Goal: Task Accomplishment & Management: Manage account settings

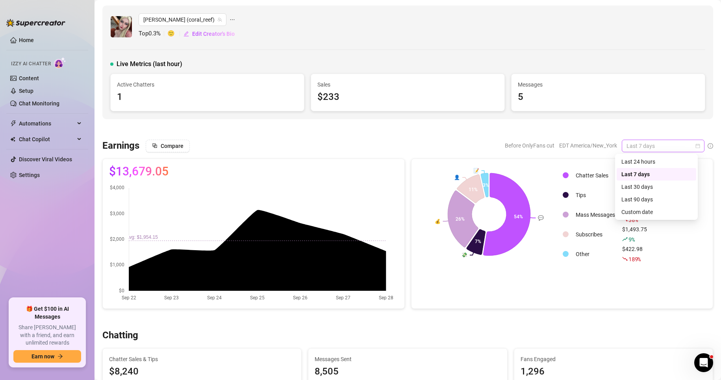
click at [686, 147] on span "Last 7 days" at bounding box center [663, 146] width 73 height 12
click at [640, 208] on div "Custom date" at bounding box center [656, 212] width 70 height 9
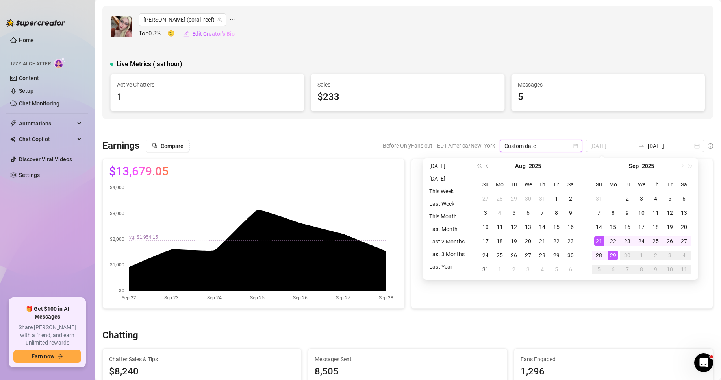
type input "[DATE]"
click at [612, 256] on div "29" at bounding box center [612, 255] width 9 height 9
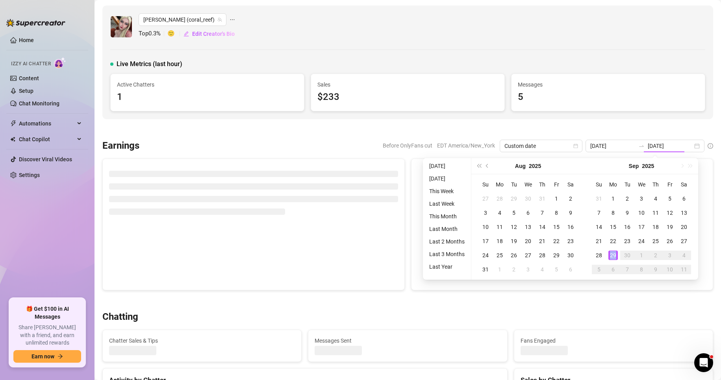
type input "[DATE]"
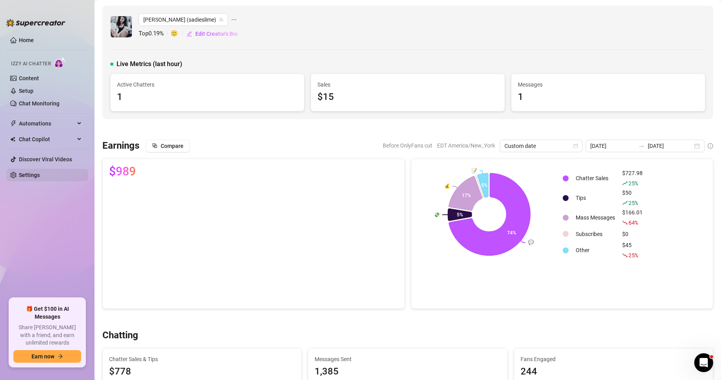
drag, startPoint x: 28, startPoint y: 169, endPoint x: 30, endPoint y: 174, distance: 6.1
click at [30, 174] on ul "Home Izzy AI Chatter Content Setup Chat Monitoring Automations Chat Copilot Dis…" at bounding box center [47, 163] width 82 height 265
click at [30, 174] on link "Settings" at bounding box center [29, 175] width 21 height 6
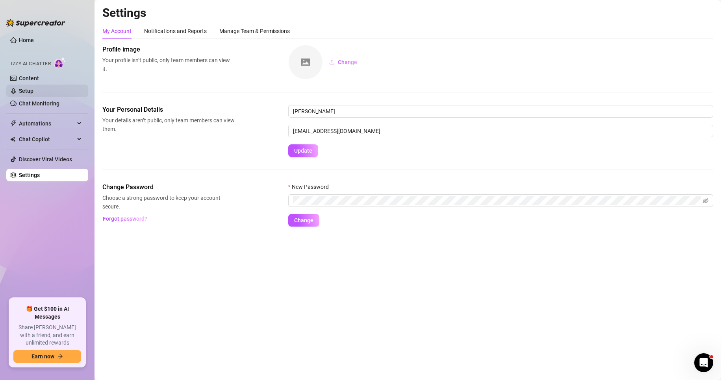
click at [24, 88] on link "Setup" at bounding box center [26, 91] width 15 height 6
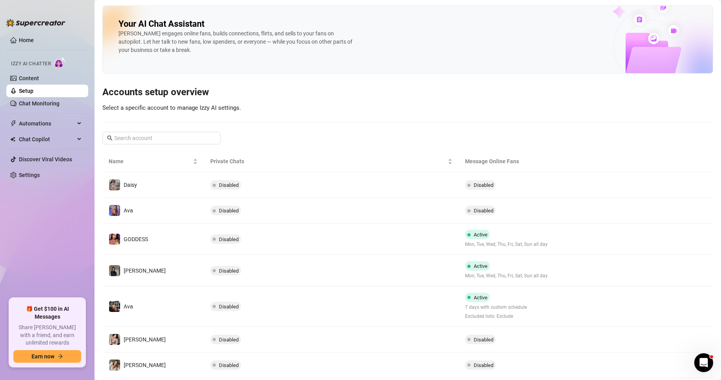
scroll to position [98, 0]
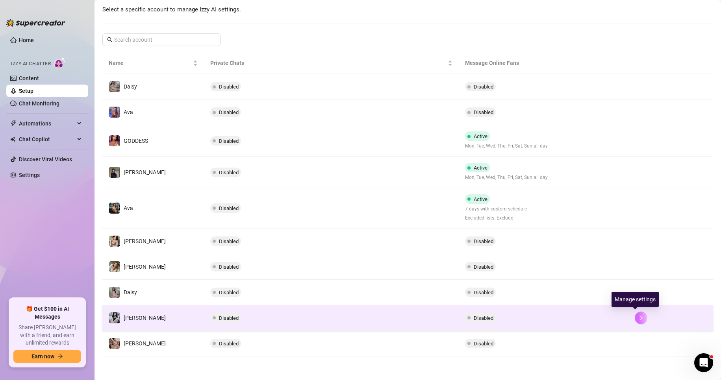
click at [638, 315] on icon "right" at bounding box center [641, 318] width 6 height 6
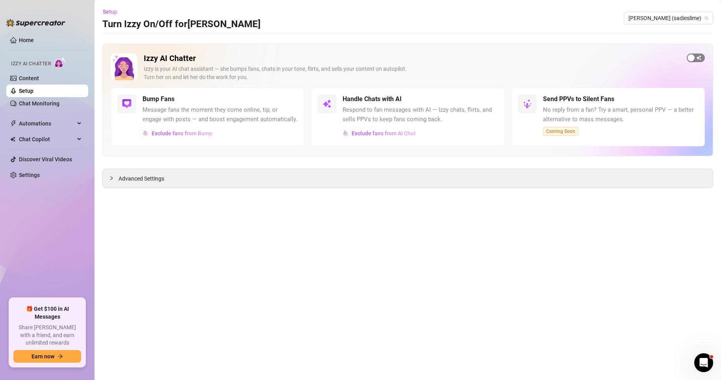
click at [702, 61] on span "button" at bounding box center [696, 58] width 18 height 9
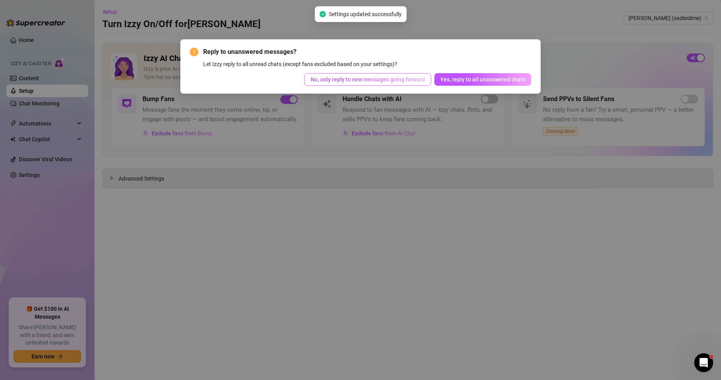
click at [334, 80] on span "No, only reply to new messages going forward" at bounding box center [368, 79] width 114 height 6
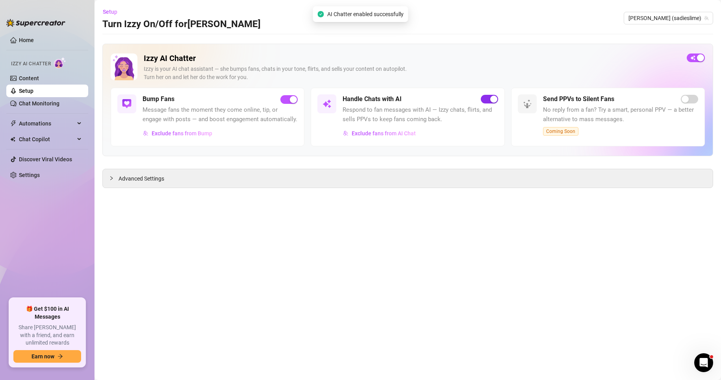
drag, startPoint x: 486, startPoint y: 104, endPoint x: 486, endPoint y: 99, distance: 5.5
click at [486, 99] on div "Handle Chats with AI Respond to fan messages with AI — Izzy chats, flirts, and …" at bounding box center [420, 117] width 155 height 45
click at [486, 99] on span "button" at bounding box center [489, 99] width 17 height 9
click at [180, 230] on main "Setup Turn Izzy On/Off for Sadie Sadie (sadieslime) Izzy AI Chatter Izzy is you…" at bounding box center [408, 190] width 627 height 380
click at [33, 90] on link "Setup" at bounding box center [26, 91] width 15 height 6
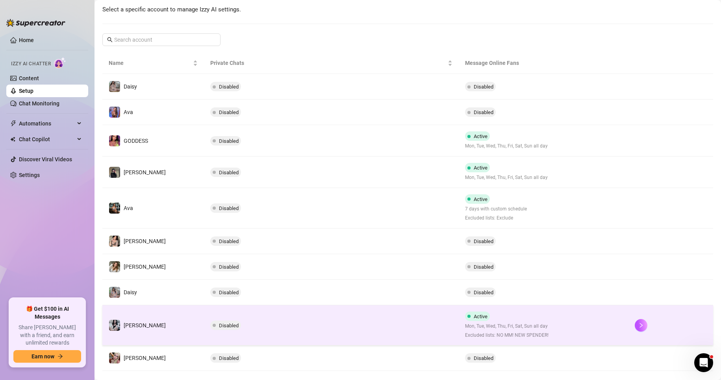
scroll to position [113, 0]
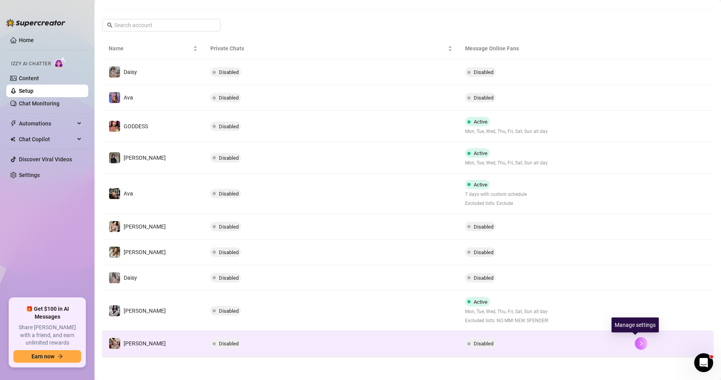
click at [635, 345] on button "button" at bounding box center [641, 344] width 13 height 13
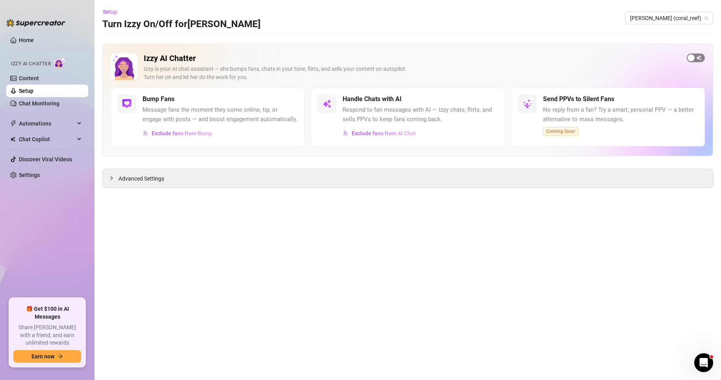
click at [699, 58] on span "button" at bounding box center [696, 58] width 18 height 9
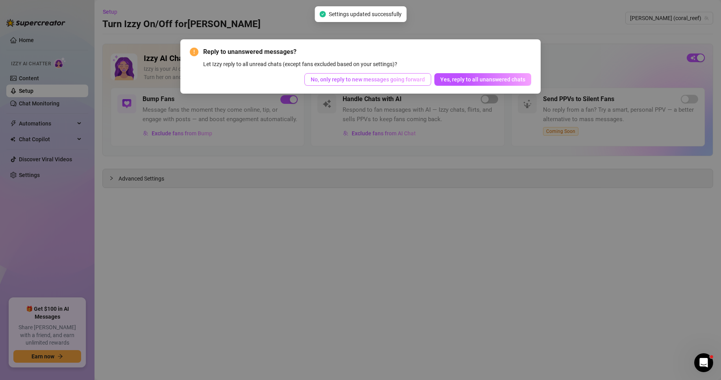
click at [411, 80] on span "No, only reply to new messages going forward" at bounding box center [368, 79] width 114 height 6
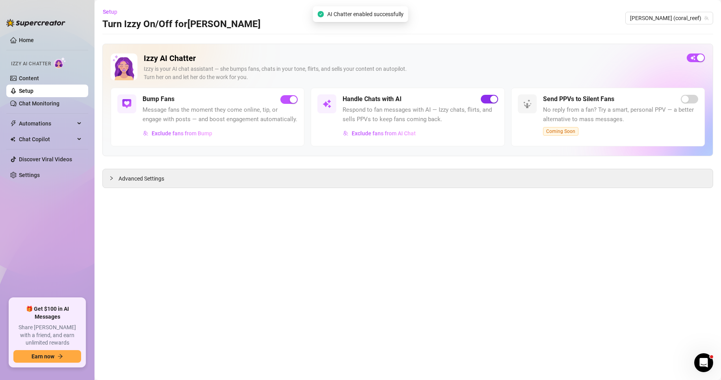
click at [486, 102] on span "button" at bounding box center [489, 99] width 17 height 9
click at [254, 230] on main "Setup Turn Izzy On/Off for Anna Anna (coral_reef) Izzy AI Chatter Izzy is your …" at bounding box center [408, 190] width 627 height 380
click at [34, 174] on link "Settings" at bounding box center [29, 175] width 21 height 6
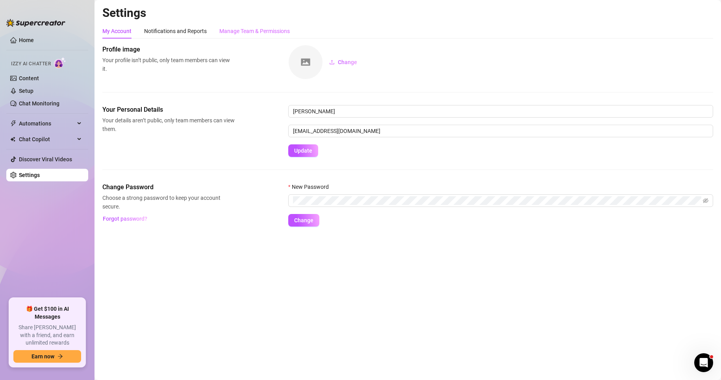
click at [241, 26] on div "Manage Team & Permissions" at bounding box center [254, 31] width 70 height 15
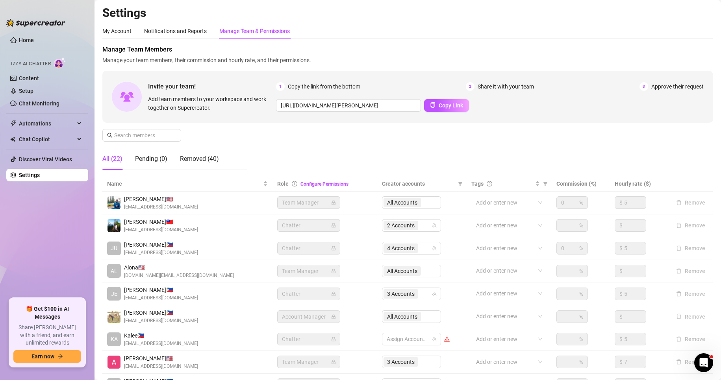
click at [441, 134] on div "Manage Team Members Manage your team members, their commission and hourly rate,…" at bounding box center [407, 111] width 611 height 132
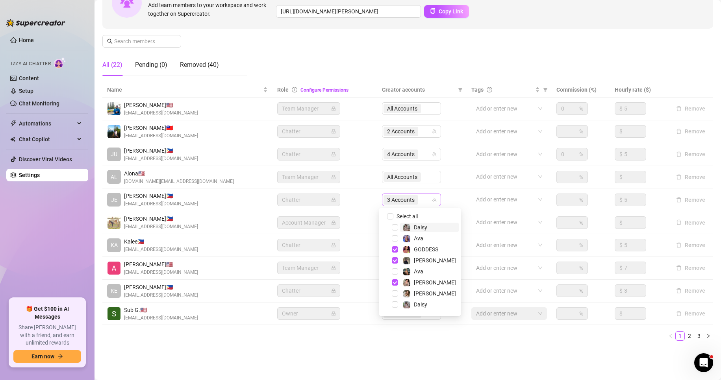
click at [404, 198] on span "3 Accounts" at bounding box center [401, 200] width 28 height 9
click at [393, 251] on span "Select tree node" at bounding box center [395, 250] width 6 height 6
click at [394, 282] on span "Select tree node" at bounding box center [395, 283] width 6 height 6
click at [393, 227] on span "Select tree node" at bounding box center [395, 227] width 6 height 6
click at [393, 304] on span "Select tree node" at bounding box center [395, 305] width 6 height 6
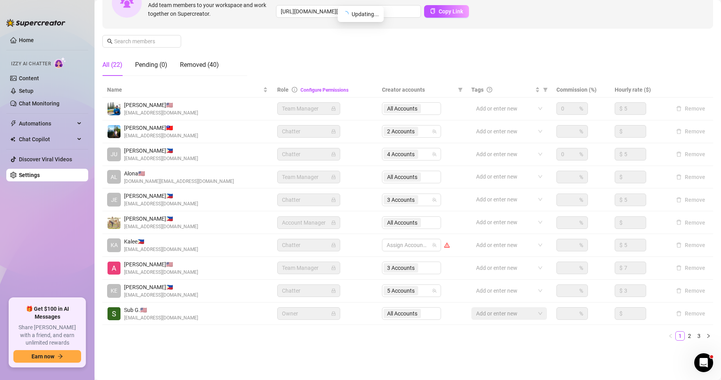
click at [439, 339] on ul "1 2 3" at bounding box center [407, 336] width 611 height 9
click at [685, 336] on link "2" at bounding box center [689, 336] width 9 height 9
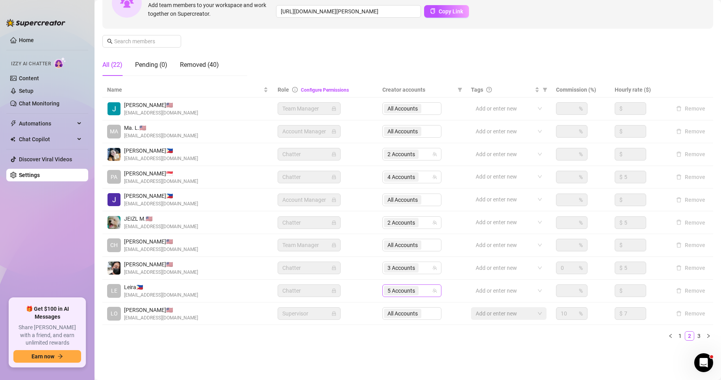
click at [401, 288] on span "5 Accounts" at bounding box center [402, 291] width 28 height 9
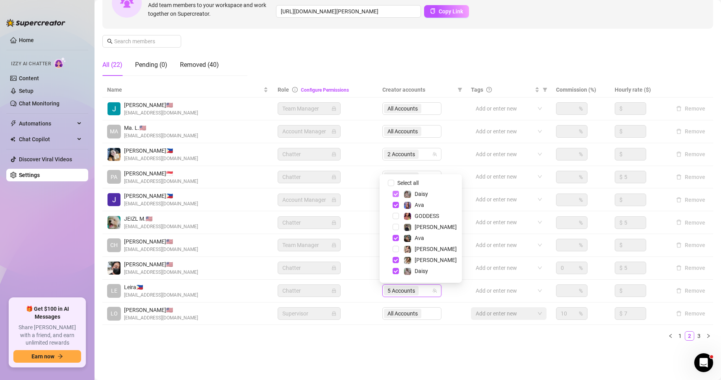
click at [394, 193] on span "Select tree node" at bounding box center [396, 194] width 6 height 6
click at [396, 271] on span "Select tree node" at bounding box center [396, 271] width 6 height 6
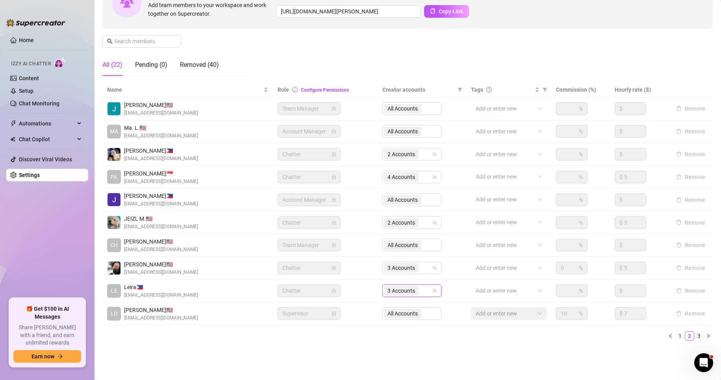
click at [451, 332] on ul "1 2 3" at bounding box center [407, 336] width 611 height 9
click at [404, 267] on span "3 Accounts" at bounding box center [402, 268] width 28 height 9
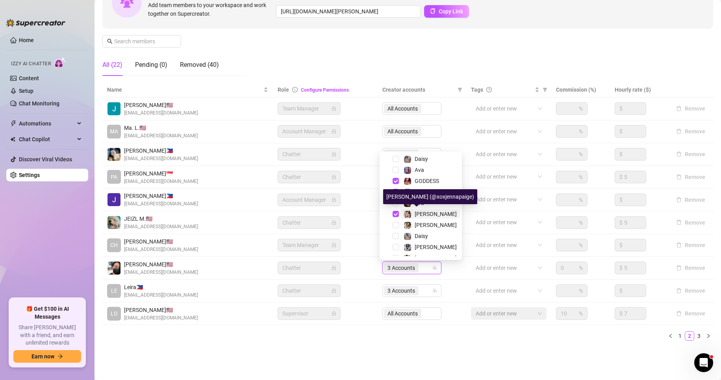
scroll to position [14, 0]
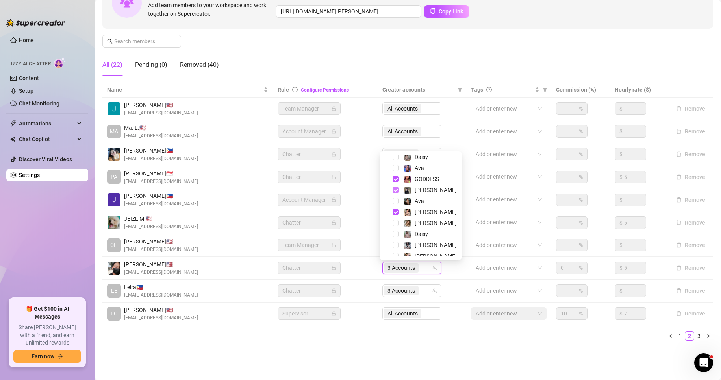
click at [396, 189] on span "Select tree node" at bounding box center [396, 190] width 6 height 6
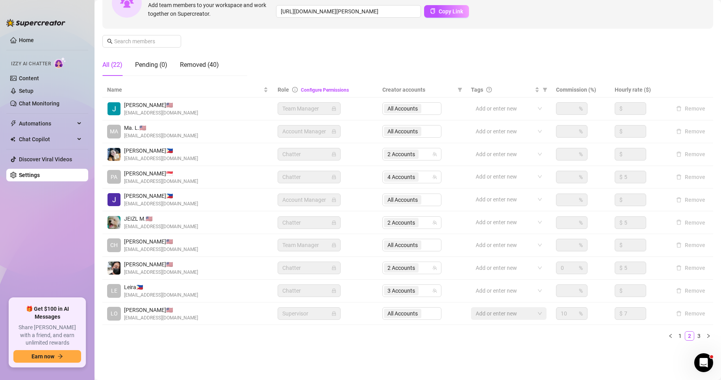
click at [423, 354] on div "Settings My Account Notifications and Reports Manage Team & Permissions Profile…" at bounding box center [407, 133] width 611 height 445
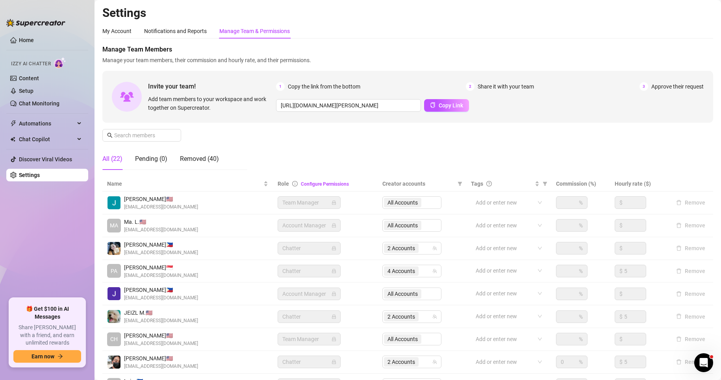
scroll to position [94, 0]
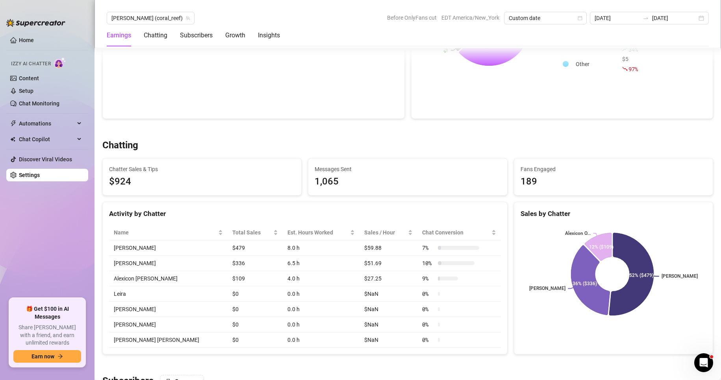
scroll to position [189, 0]
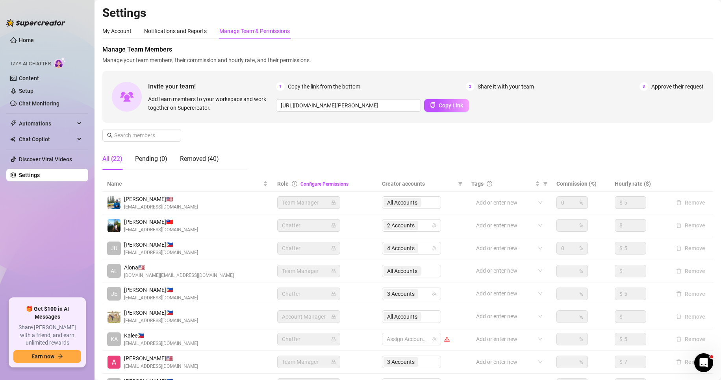
click at [321, 135] on div "Manage Team Members Manage your team members, their commission and hourly rate,…" at bounding box center [407, 111] width 611 height 132
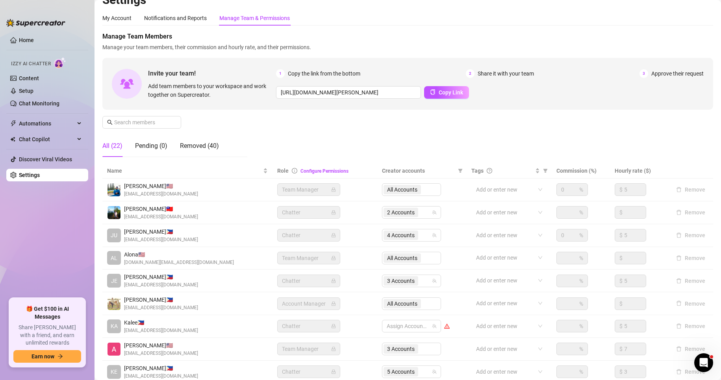
scroll to position [13, 0]
click at [306, 134] on div "Manage Team Members Manage your team members, their commission and hourly rate,…" at bounding box center [407, 98] width 611 height 132
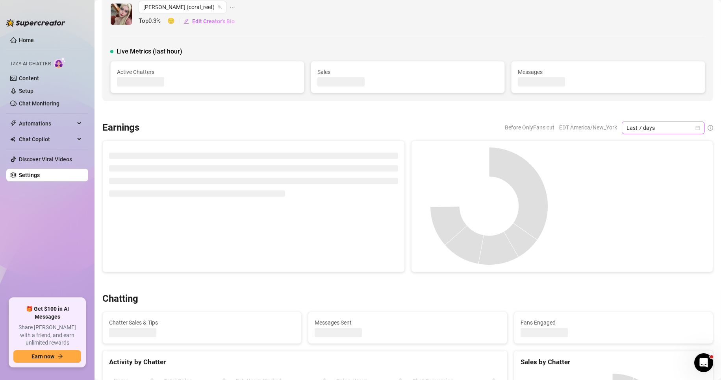
click at [691, 127] on span "Last 7 days" at bounding box center [663, 128] width 73 height 12
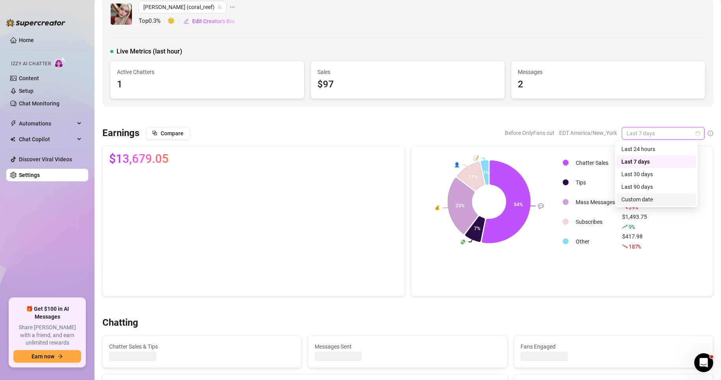
click at [657, 198] on div "Custom date" at bounding box center [656, 199] width 70 height 9
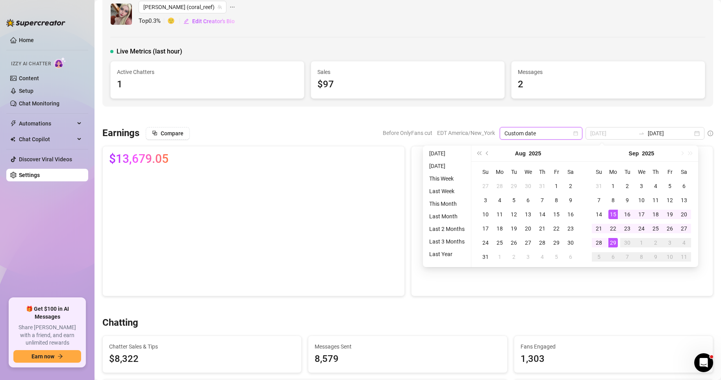
type input "[DATE]"
click at [611, 240] on div "29" at bounding box center [612, 242] width 9 height 9
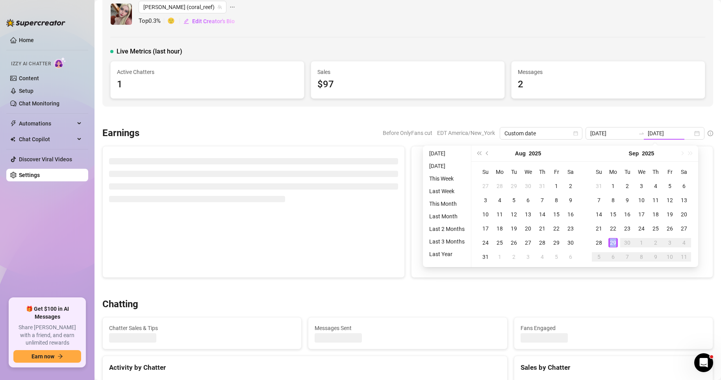
type input "[DATE]"
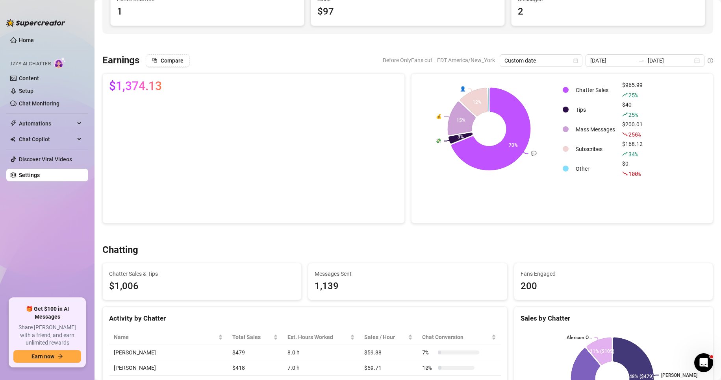
scroll to position [74, 0]
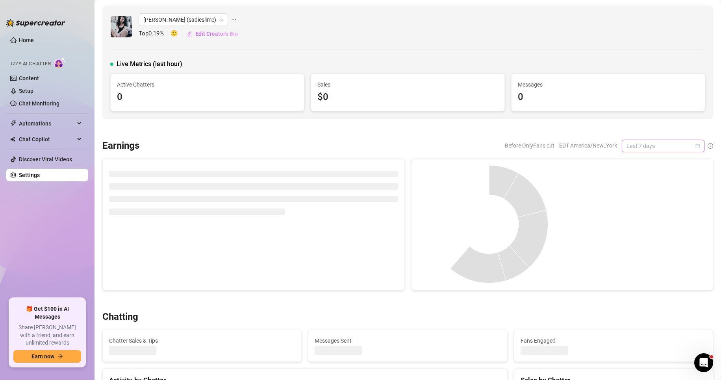
click at [668, 143] on span "Last 7 days" at bounding box center [663, 146] width 73 height 12
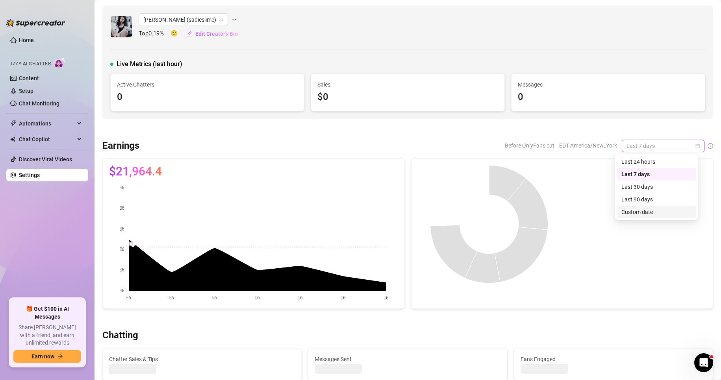
click at [638, 210] on div "Custom date" at bounding box center [656, 212] width 70 height 9
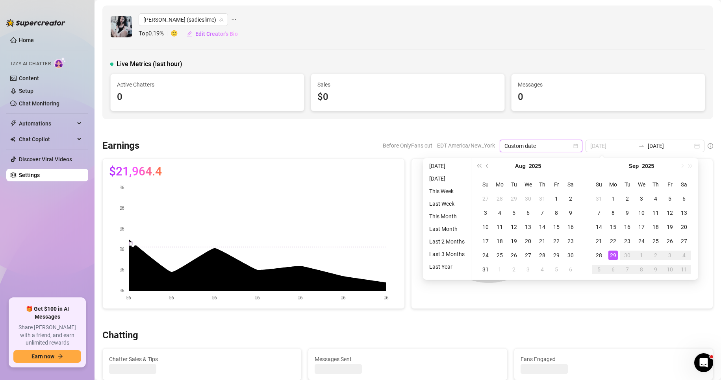
click at [612, 254] on div "29" at bounding box center [612, 255] width 9 height 9
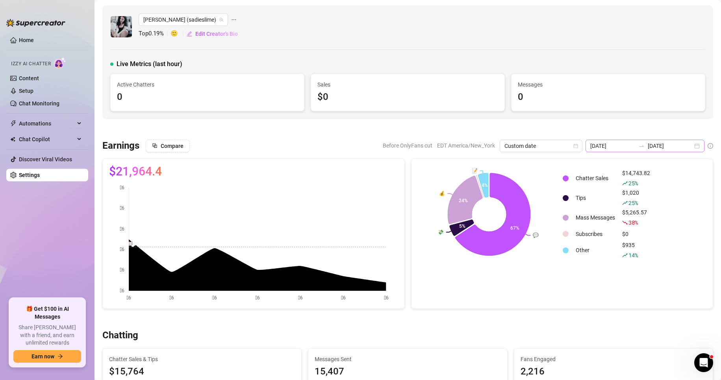
click at [687, 147] on div "2025-09-22 2025-09-29" at bounding box center [645, 146] width 119 height 13
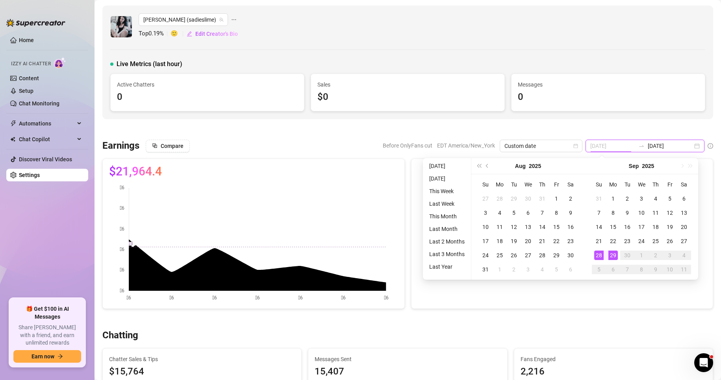
type input "[DATE]"
click at [610, 258] on div "29" at bounding box center [612, 255] width 9 height 9
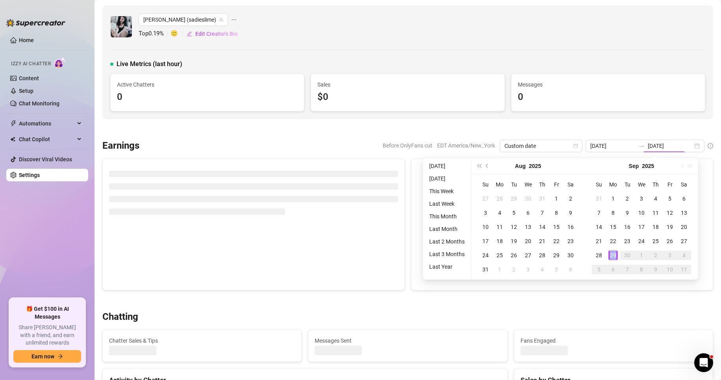
type input "[DATE]"
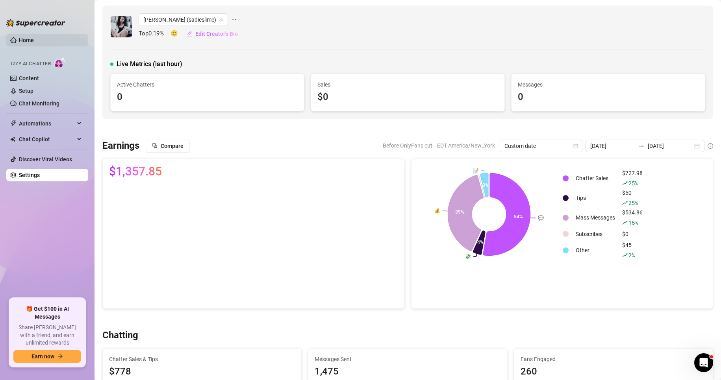
click at [21, 38] on link "Home" at bounding box center [26, 40] width 15 height 6
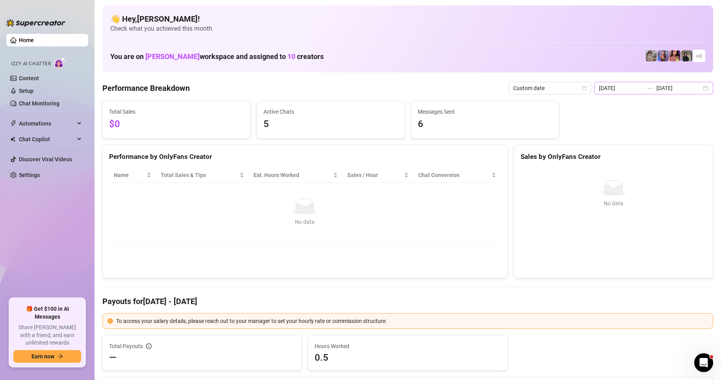
click at [701, 85] on div "2025-09-29 2025-09-29" at bounding box center [653, 88] width 119 height 13
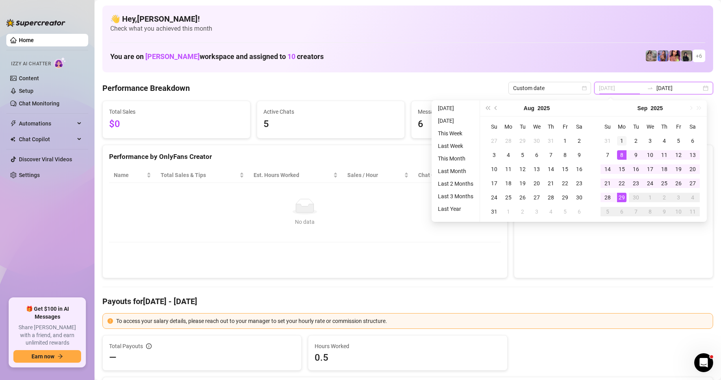
type input "2025-09-01"
click at [623, 140] on div "1" at bounding box center [621, 140] width 9 height 9
type input "[DATE]"
click at [622, 194] on div "29" at bounding box center [621, 197] width 9 height 9
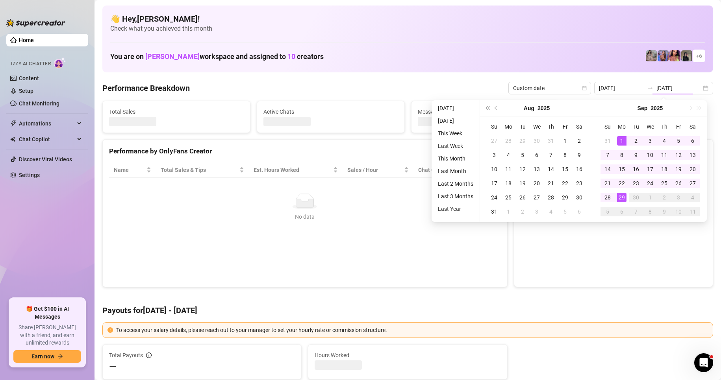
type input "2025-09-01"
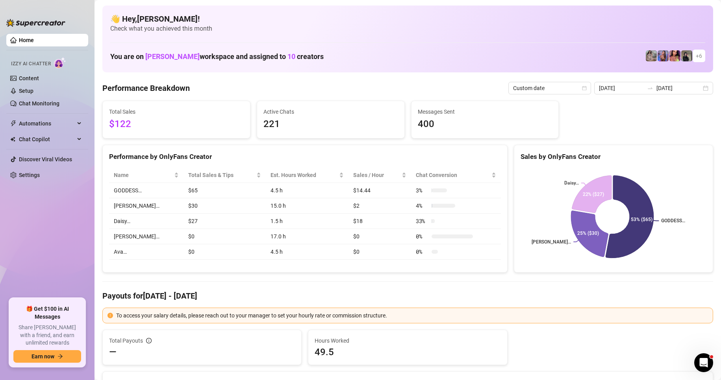
scroll to position [39, 0]
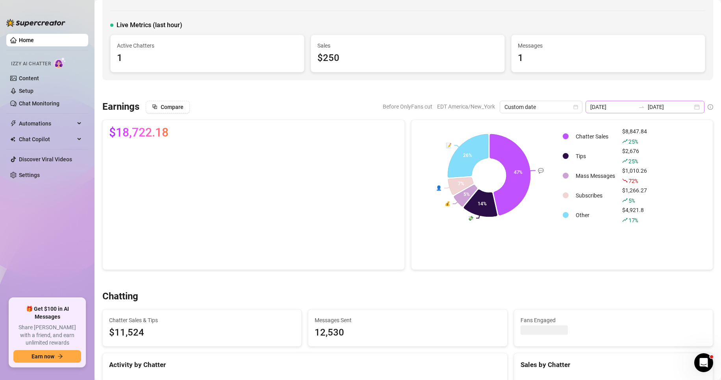
click at [692, 108] on div "2025-09-01 2025-09-29" at bounding box center [645, 107] width 119 height 13
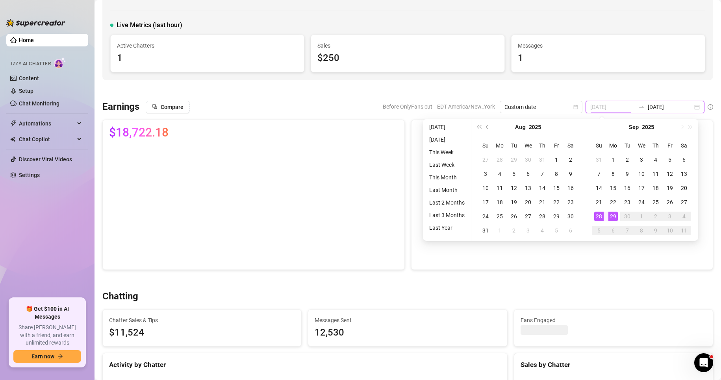
type input "[DATE]"
click at [613, 216] on div "29" at bounding box center [612, 216] width 9 height 9
click at [613, 216] on td "Other" at bounding box center [596, 215] width 46 height 19
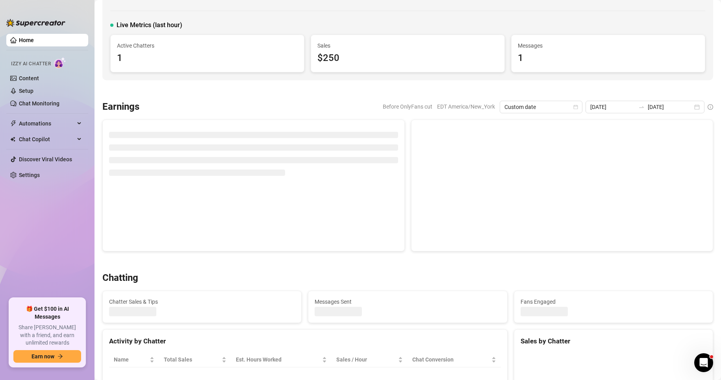
type input "[DATE]"
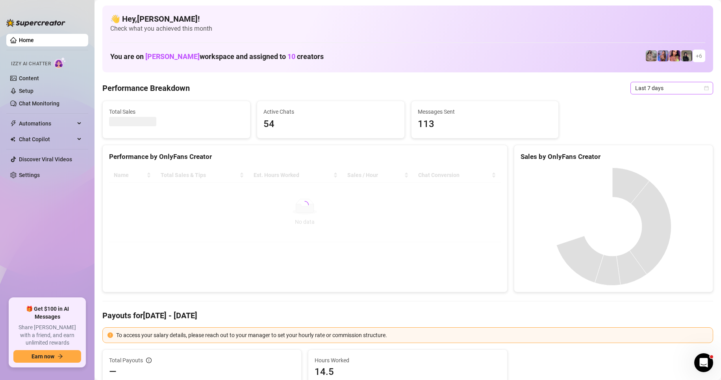
click at [704, 86] on icon "calendar" at bounding box center [706, 88] width 5 height 5
click at [651, 153] on div "Custom date" at bounding box center [665, 154] width 70 height 9
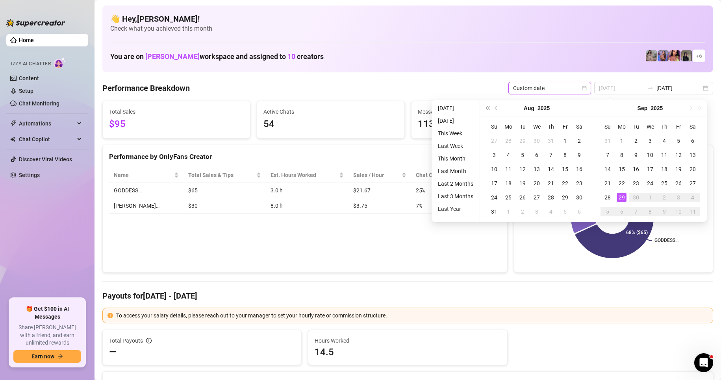
type input "[DATE]"
click at [620, 199] on div "29" at bounding box center [621, 197] width 9 height 9
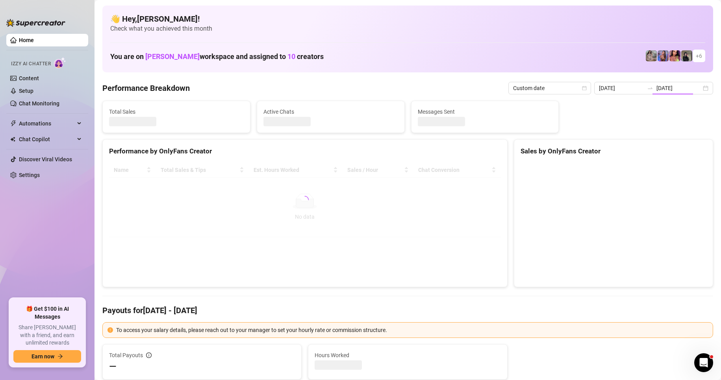
type input "[DATE]"
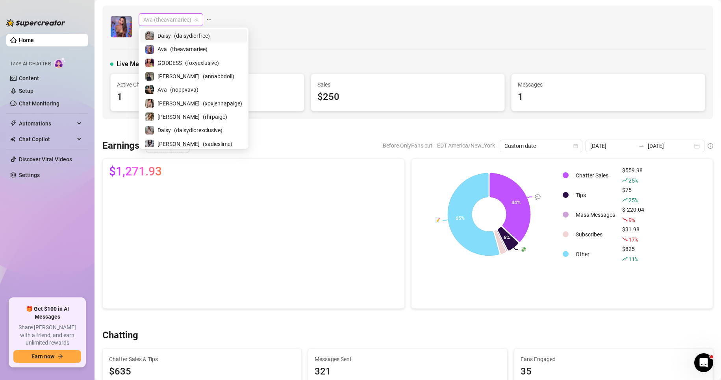
click at [187, 18] on span "Ava (theavamariee)" at bounding box center [170, 20] width 55 height 12
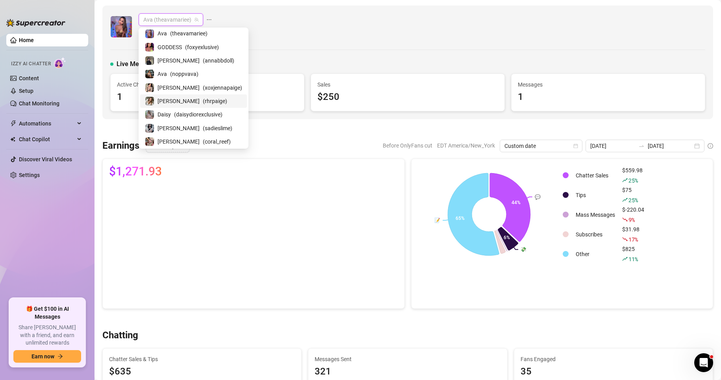
click at [177, 95] on div "[PERSON_NAME] ( rhrpaige )" at bounding box center [193, 101] width 107 height 13
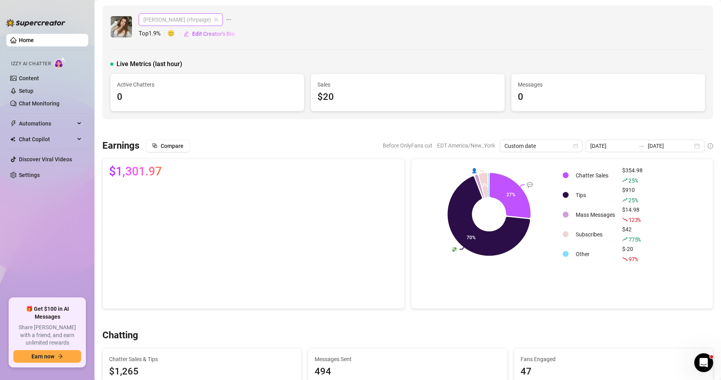
click at [174, 17] on span "[PERSON_NAME] (rhrpaige)" at bounding box center [180, 20] width 75 height 12
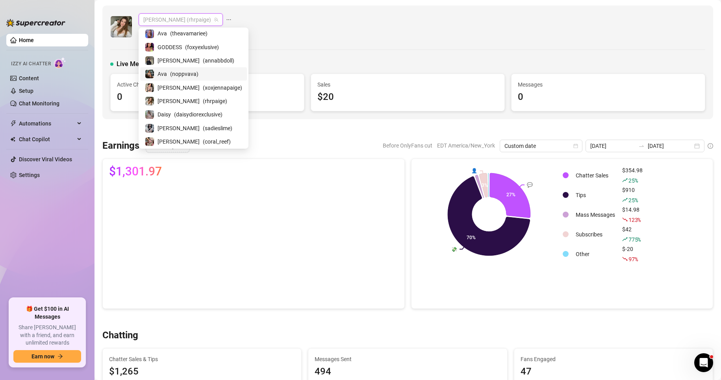
click at [171, 74] on span "( noppvava )" at bounding box center [184, 74] width 28 height 9
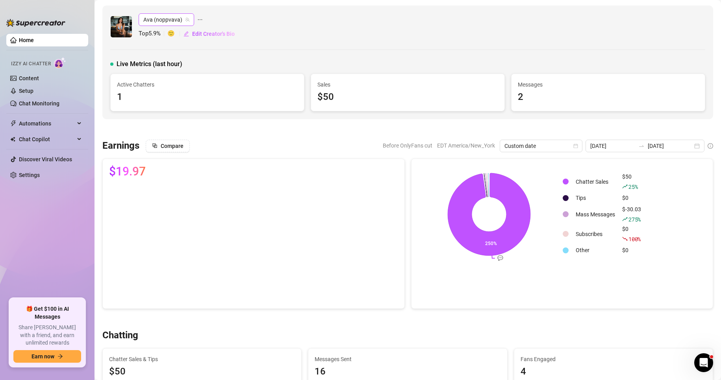
click at [186, 21] on icon "team" at bounding box center [187, 20] width 4 height 4
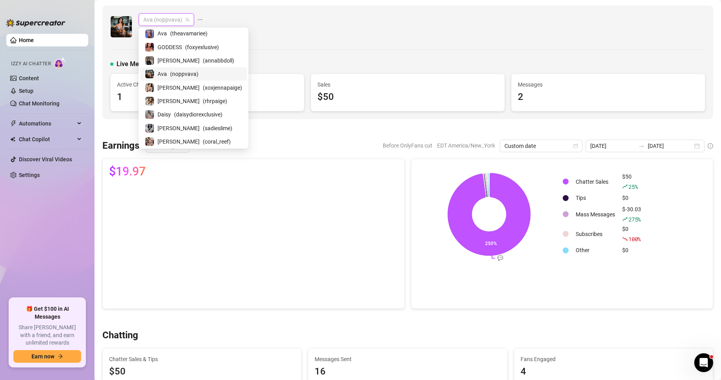
click at [158, 25] on span "Ava (noppvava)" at bounding box center [166, 20] width 46 height 12
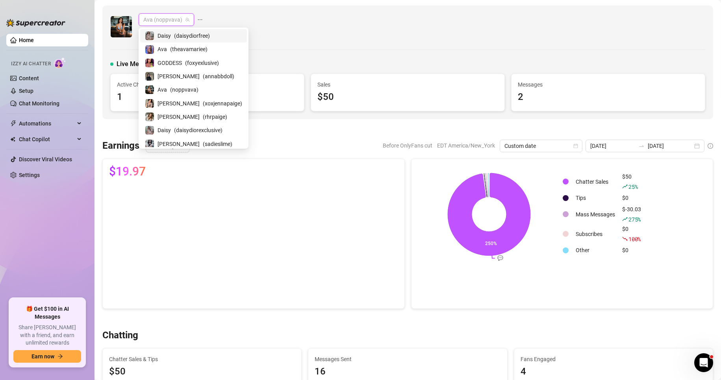
click at [163, 37] on span "Daisy" at bounding box center [164, 36] width 13 height 9
drag, startPoint x: 156, startPoint y: 19, endPoint x: 202, endPoint y: 108, distance: 100.6
click at [202, 108] on body "Home Izzy AI Chatter Content Setup Chat Monitoring Automations Chat Copilot Dis…" at bounding box center [360, 190] width 721 height 380
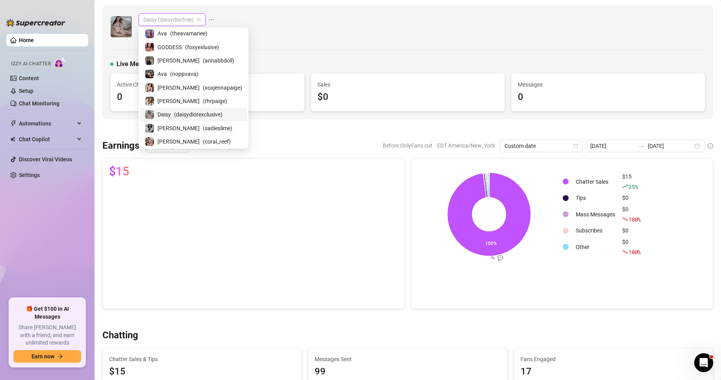
click at [172, 111] on div "Daisy ( daisydiorexclusive )" at bounding box center [193, 114] width 97 height 9
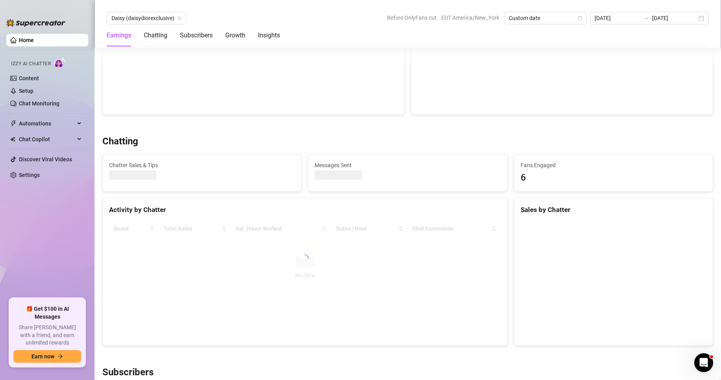
scroll to position [181, 0]
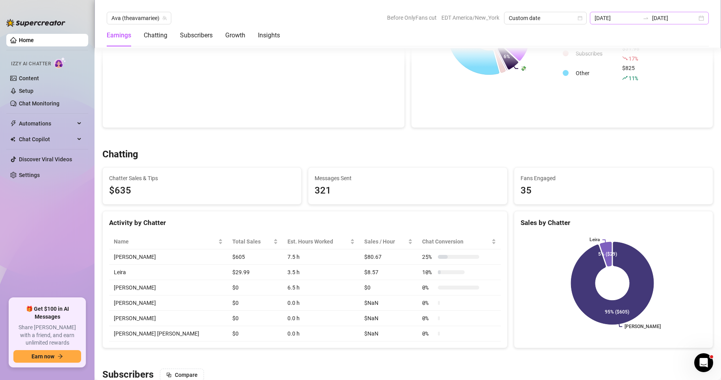
click at [703, 20] on div "2025-09-29 2025-09-29" at bounding box center [649, 18] width 119 height 13
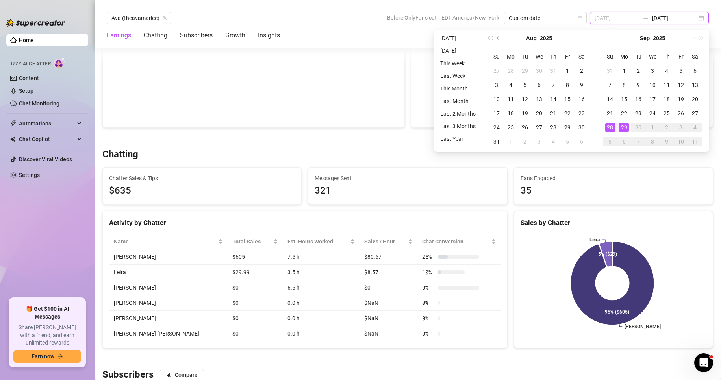
type input "[DATE]"
click at [620, 128] on div "29" at bounding box center [623, 127] width 9 height 9
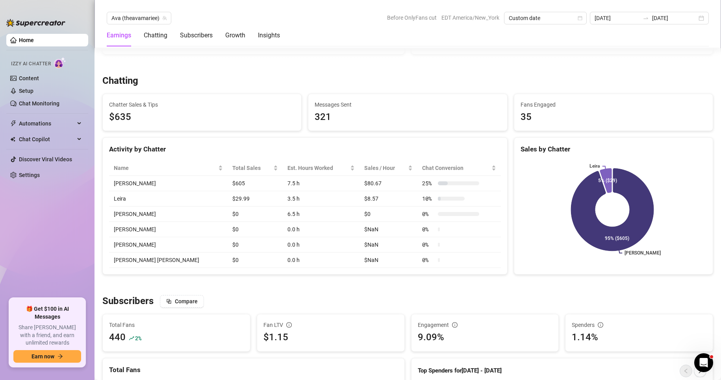
scroll to position [256, 0]
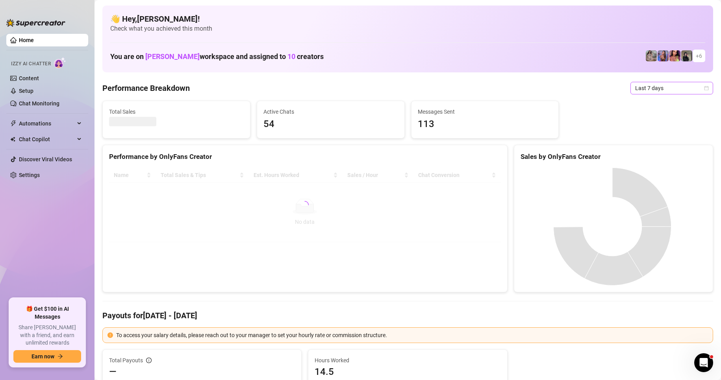
click at [704, 87] on icon "calendar" at bounding box center [706, 88] width 5 height 5
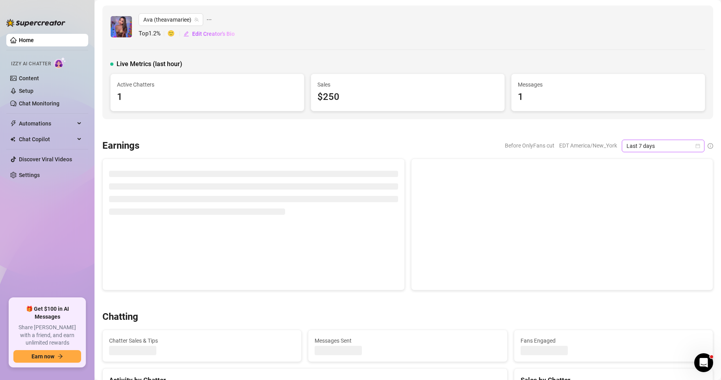
click at [651, 143] on span "Last 7 days" at bounding box center [663, 146] width 73 height 12
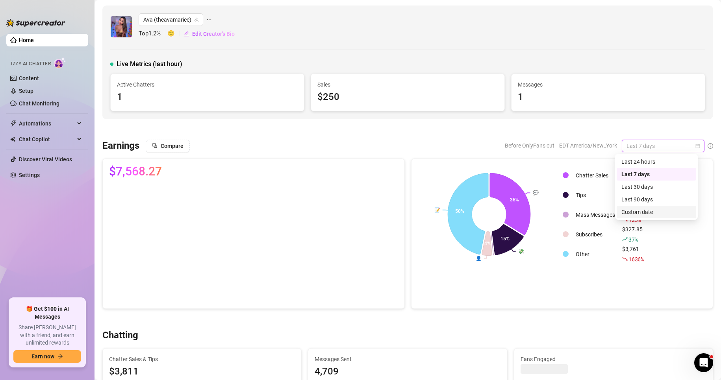
click at [647, 209] on div "Custom date" at bounding box center [656, 212] width 70 height 9
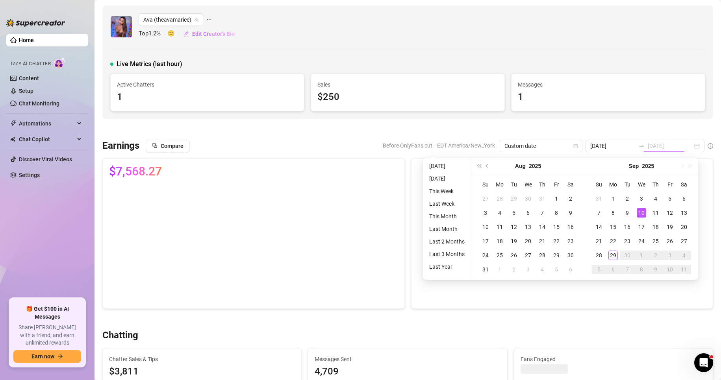
type input "[DATE]"
click at [613, 254] on div "29" at bounding box center [612, 255] width 9 height 9
click at [613, 254] on td "Other" at bounding box center [596, 254] width 46 height 19
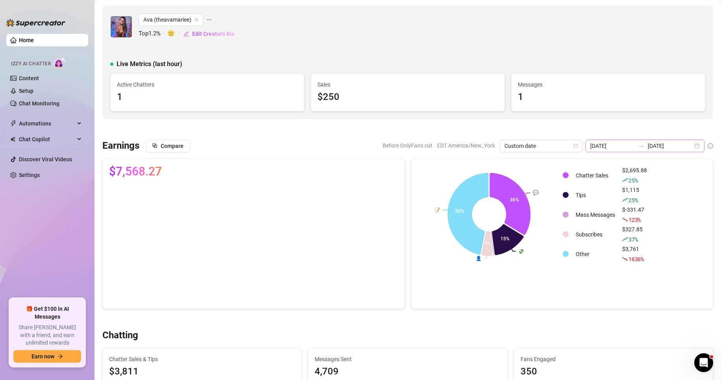
click at [690, 147] on div "[DATE] [DATE]" at bounding box center [645, 146] width 119 height 13
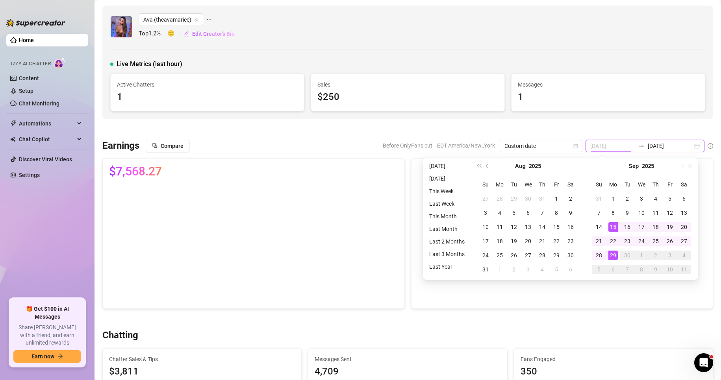
type input "[DATE]"
click at [612, 256] on div "29" at bounding box center [612, 255] width 9 height 9
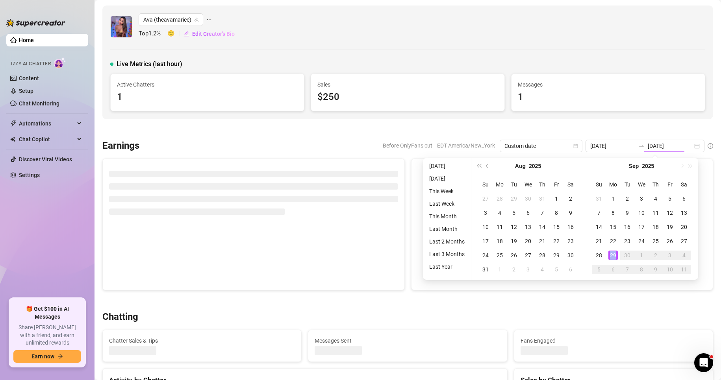
type input "[DATE]"
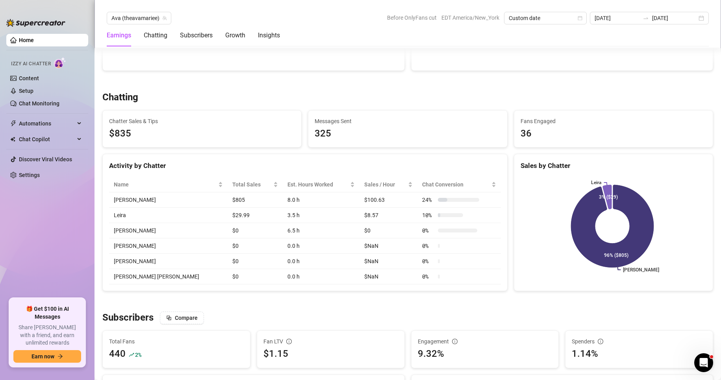
scroll to position [238, 0]
